Goal: Transaction & Acquisition: Purchase product/service

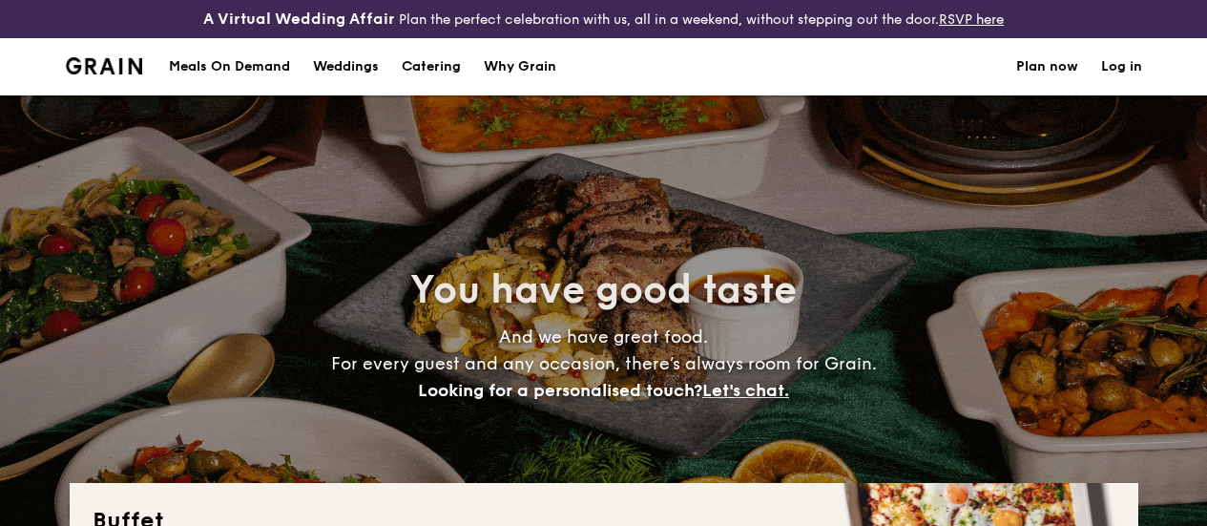
select select
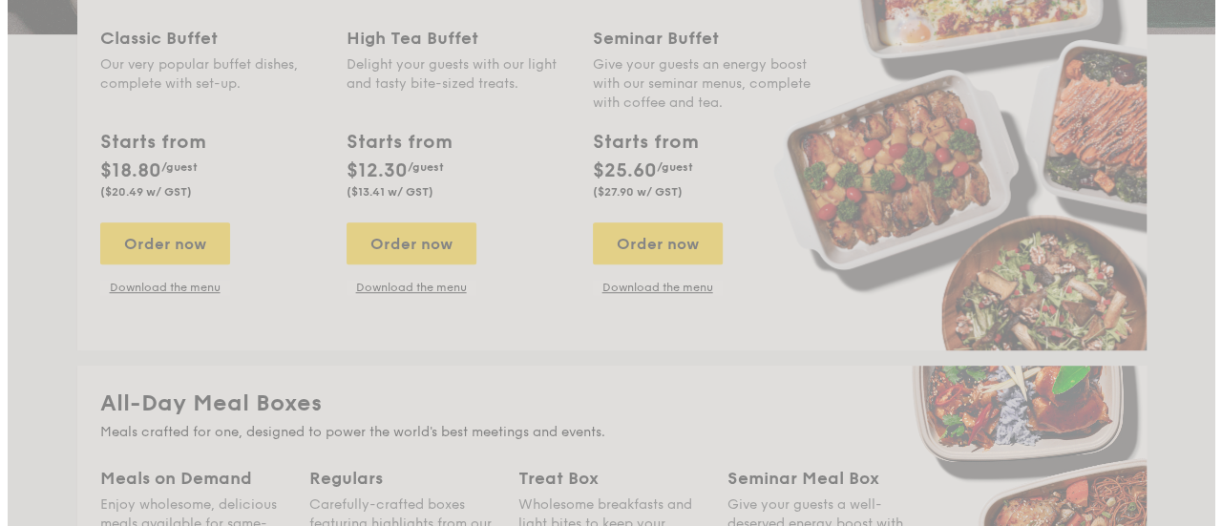
scroll to position [522, 0]
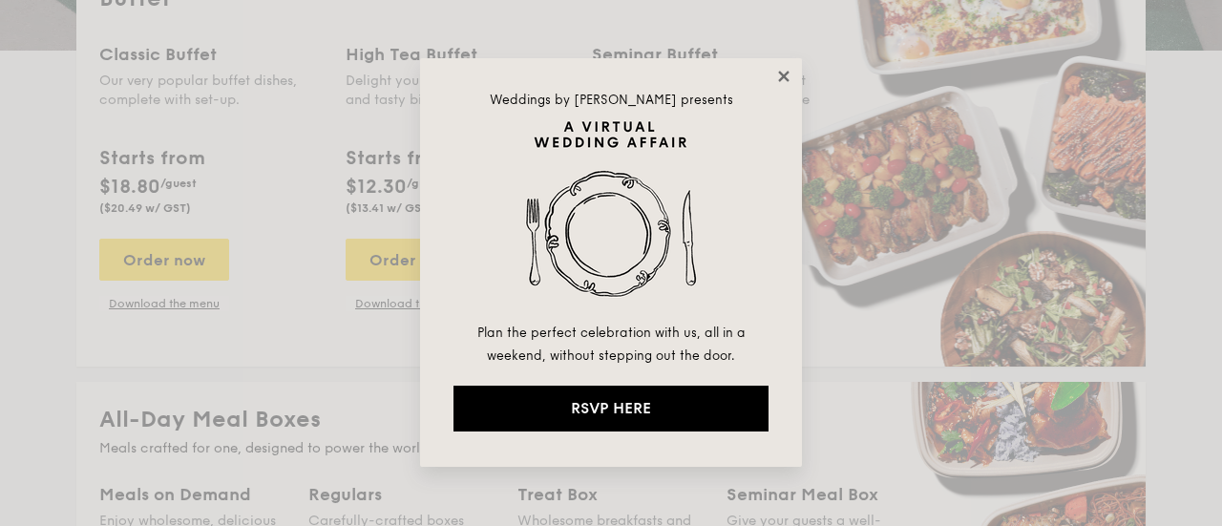
click at [788, 78] on icon at bounding box center [783, 76] width 17 height 17
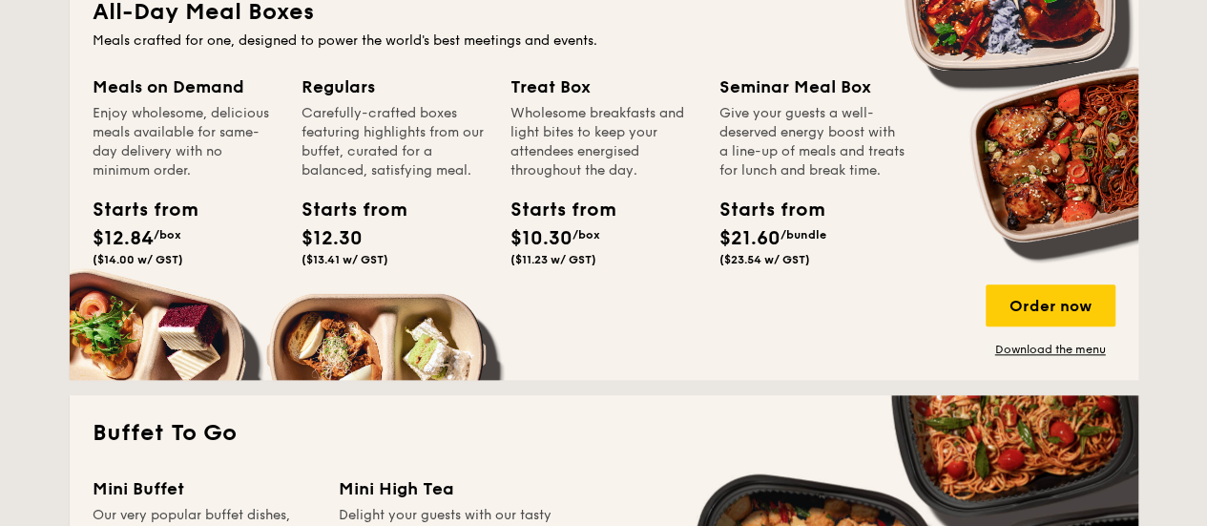
scroll to position [930, 0]
click at [1040, 326] on div "Order now" at bounding box center [1051, 305] width 130 height 42
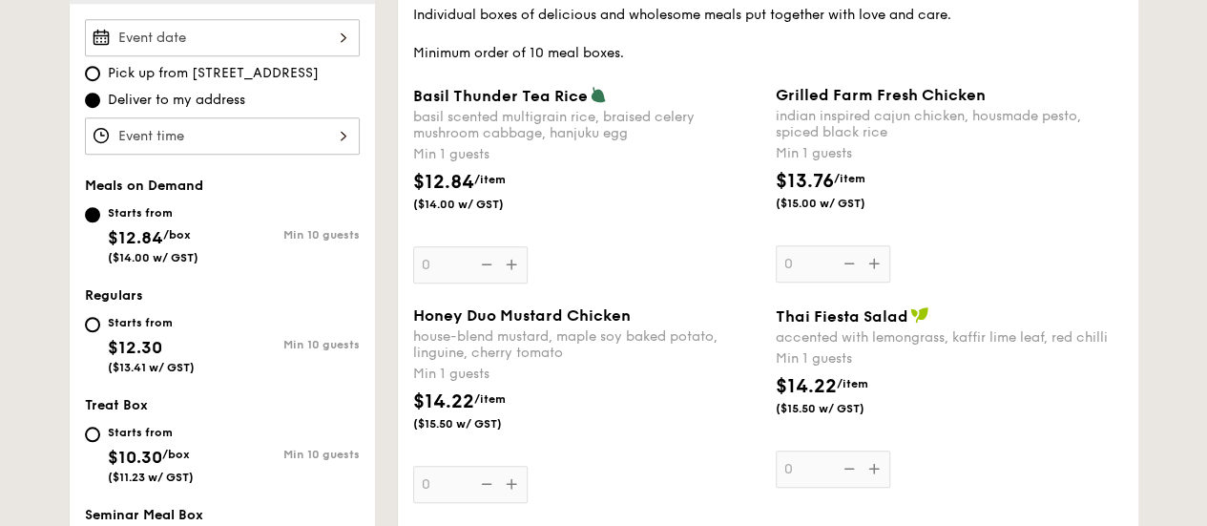
select select
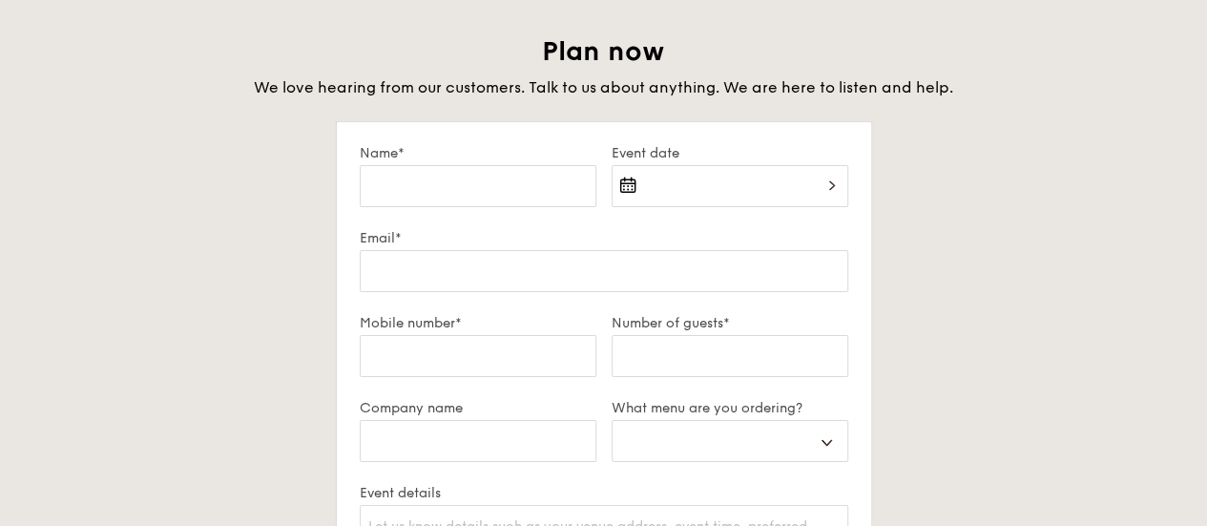
scroll to position [3340, 0]
